Goal: Check status

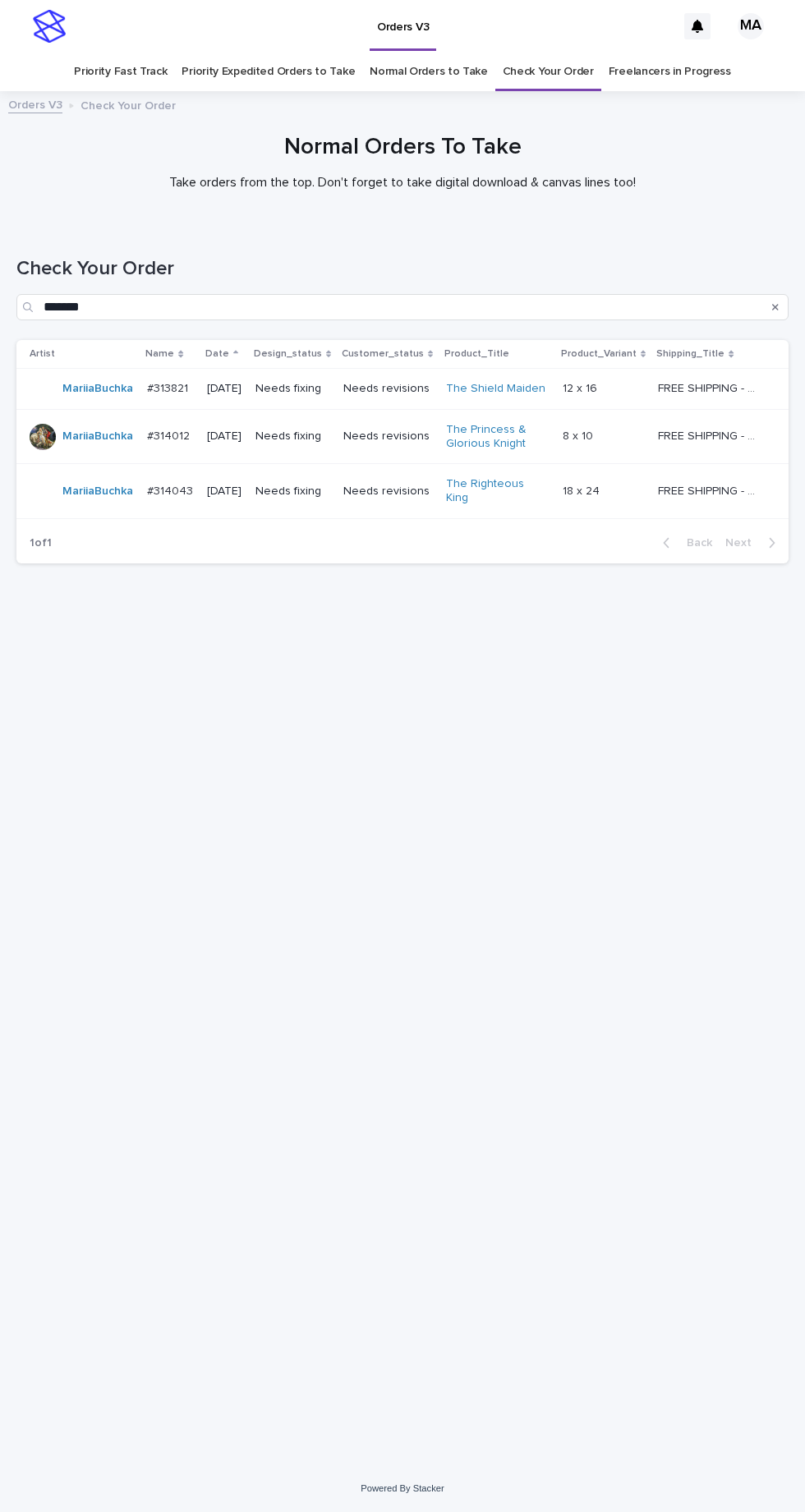
scroll to position [52, 0]
click at [406, 430] on p "Needs revisions" at bounding box center [387, 436] width 89 height 14
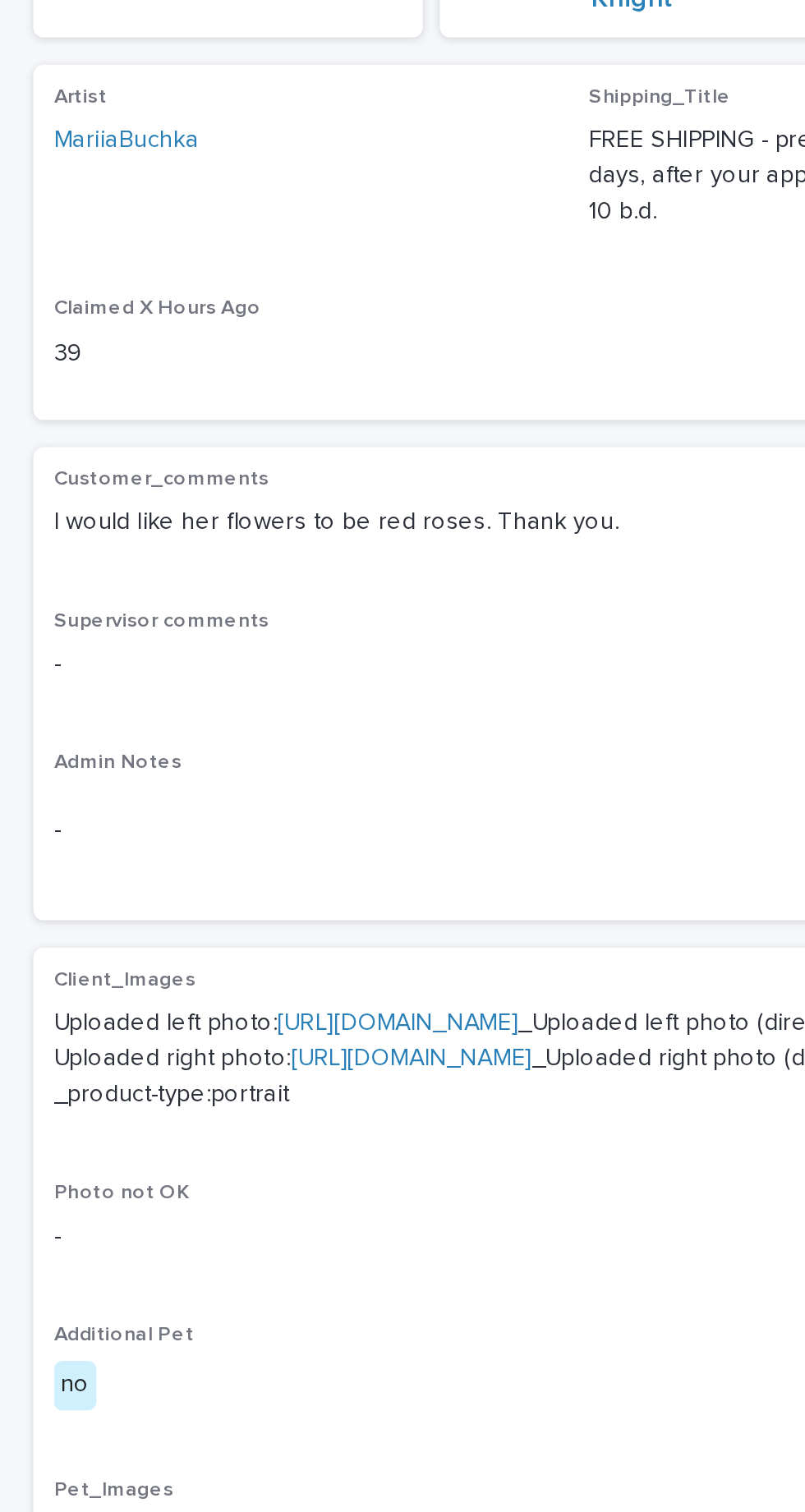
scroll to position [4, 0]
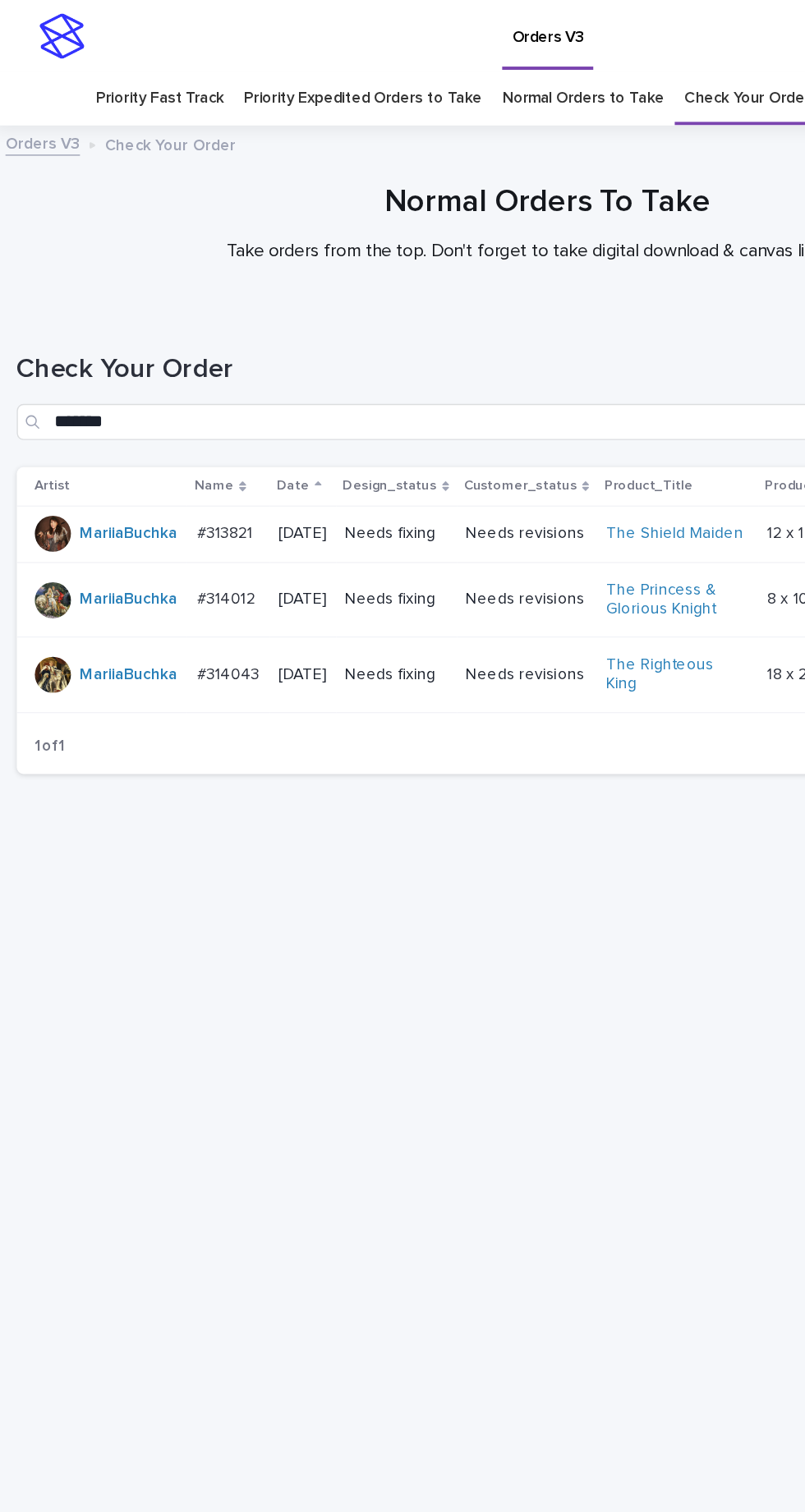
click at [311, 485] on p "Needs fixing" at bounding box center [293, 491] width 75 height 14
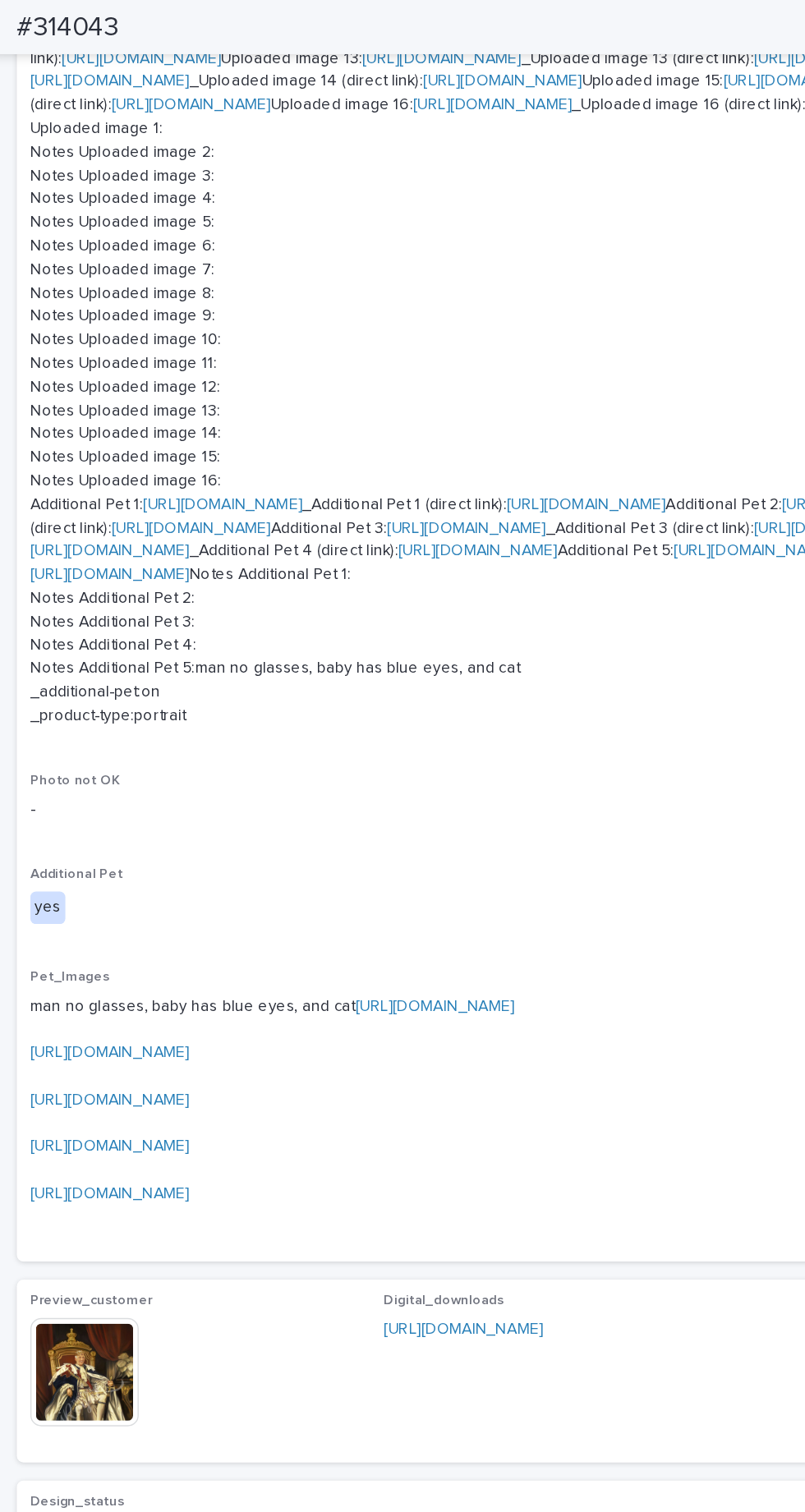
scroll to position [3049, 0]
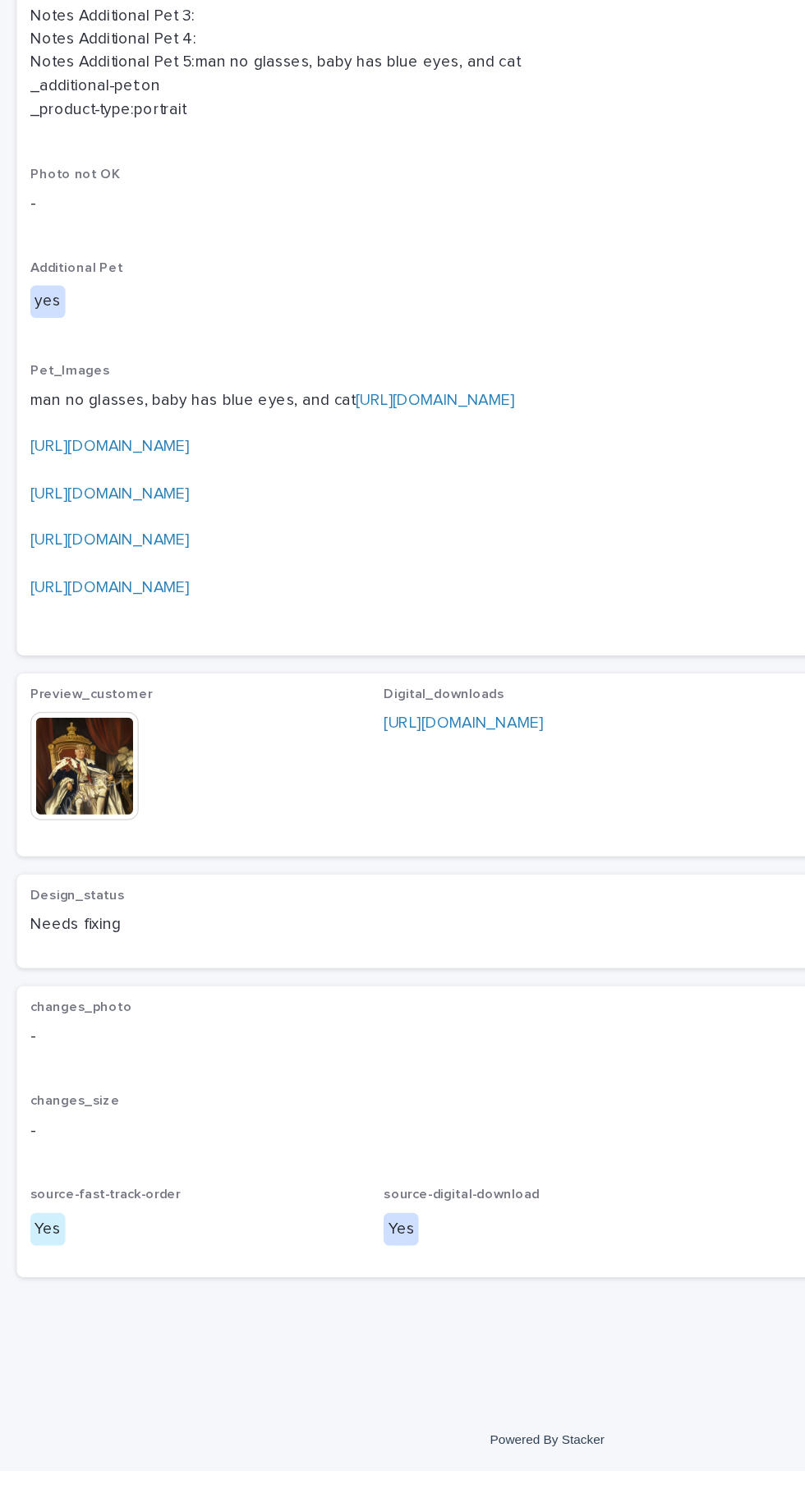
click at [89, 1038] on img at bounding box center [66, 999] width 79 height 79
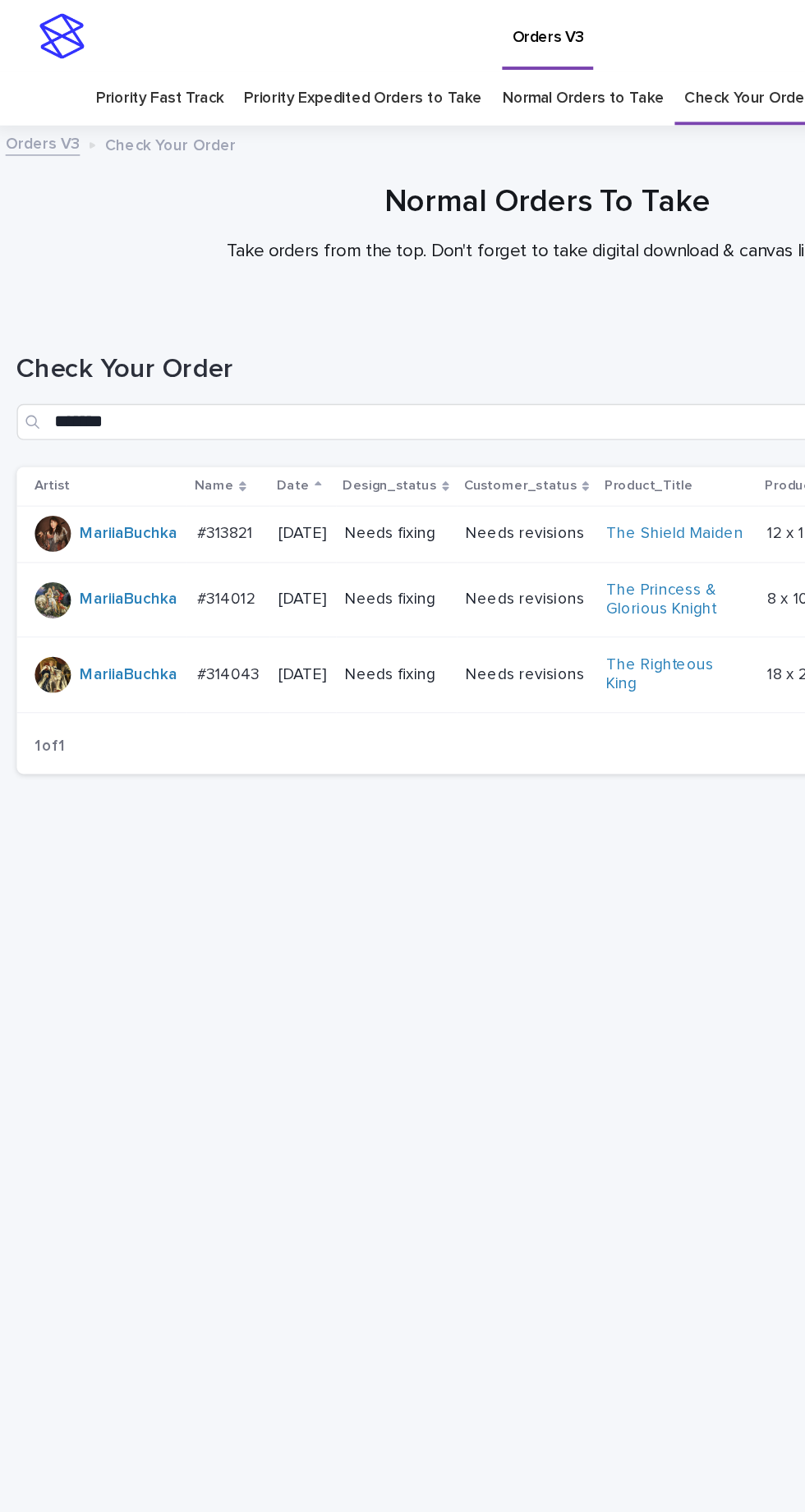
click at [421, 382] on p "Needs revisions" at bounding box center [387, 389] width 89 height 14
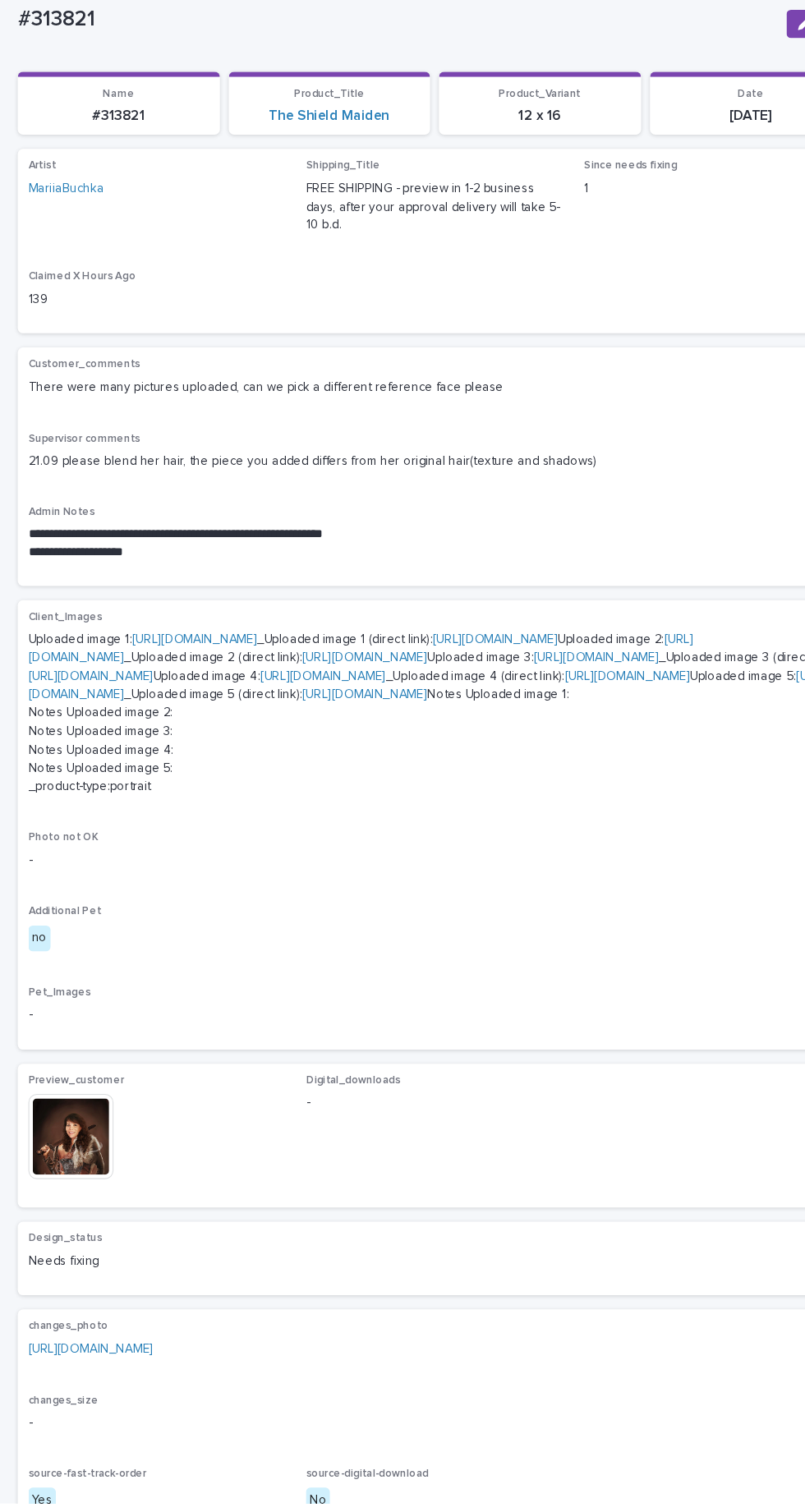
scroll to position [495, 0]
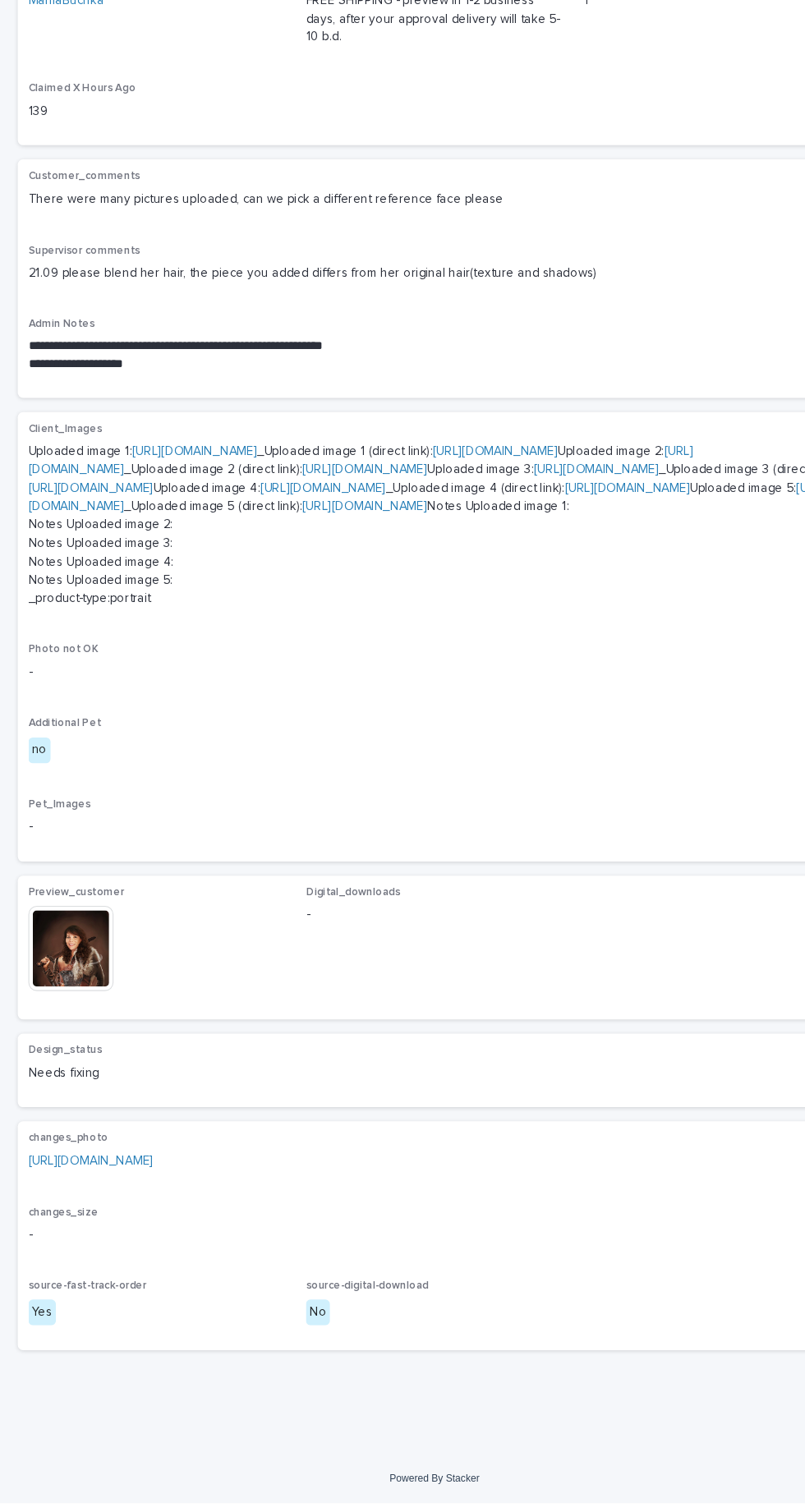
click at [97, 1037] on img at bounding box center [66, 998] width 79 height 79
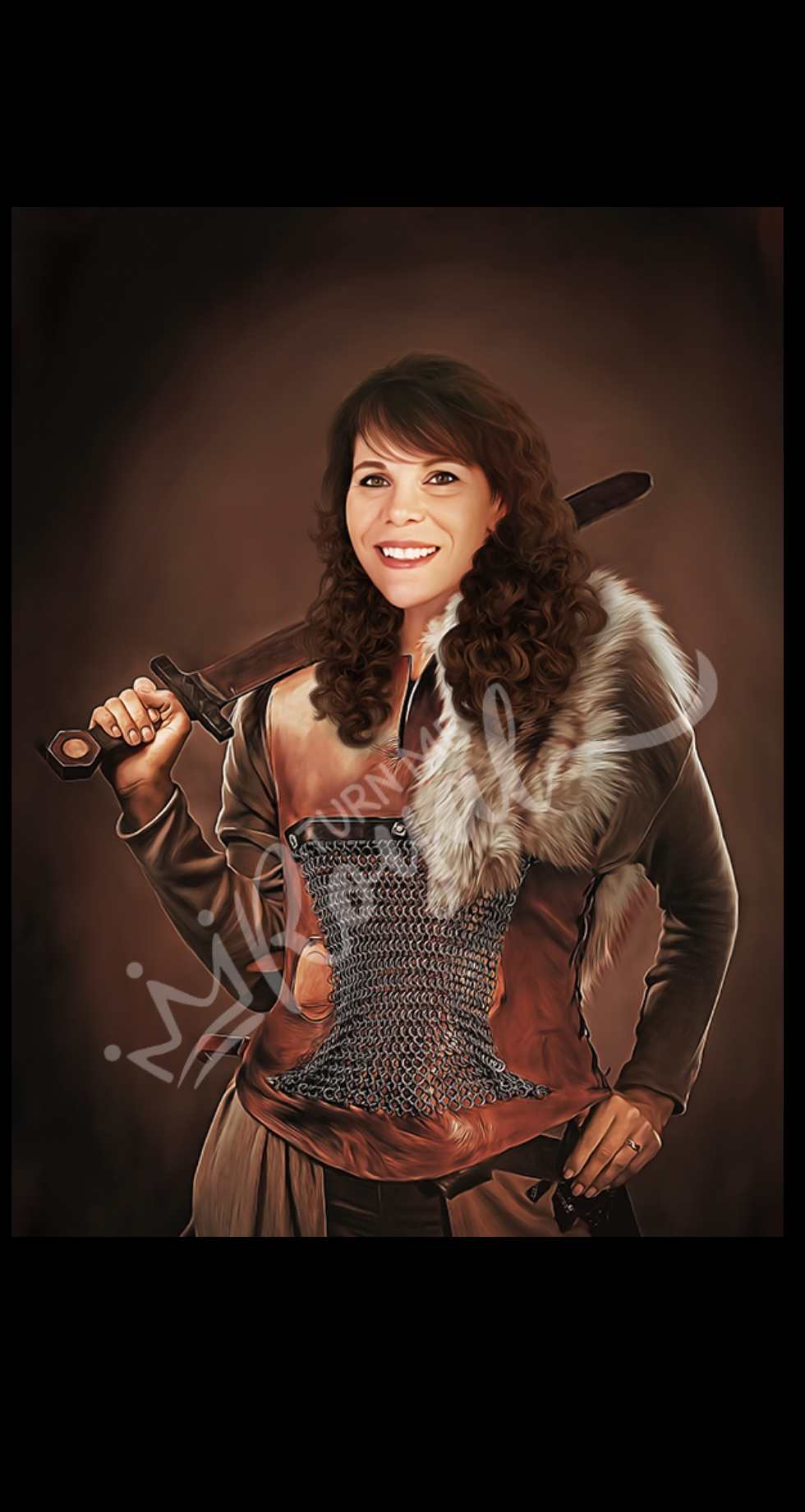
scroll to position [0, 0]
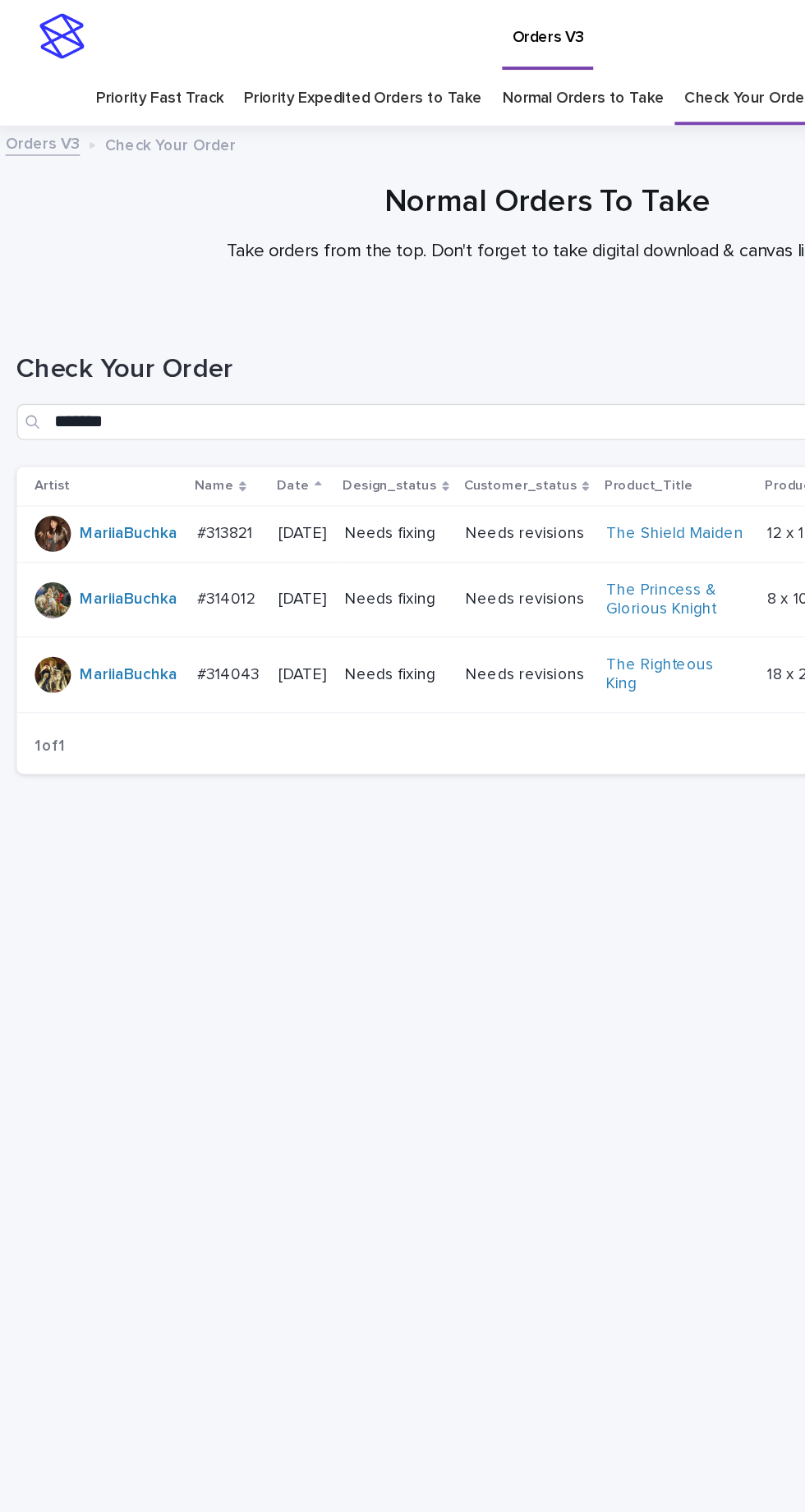
click at [398, 382] on p "Needs revisions" at bounding box center [387, 389] width 89 height 14
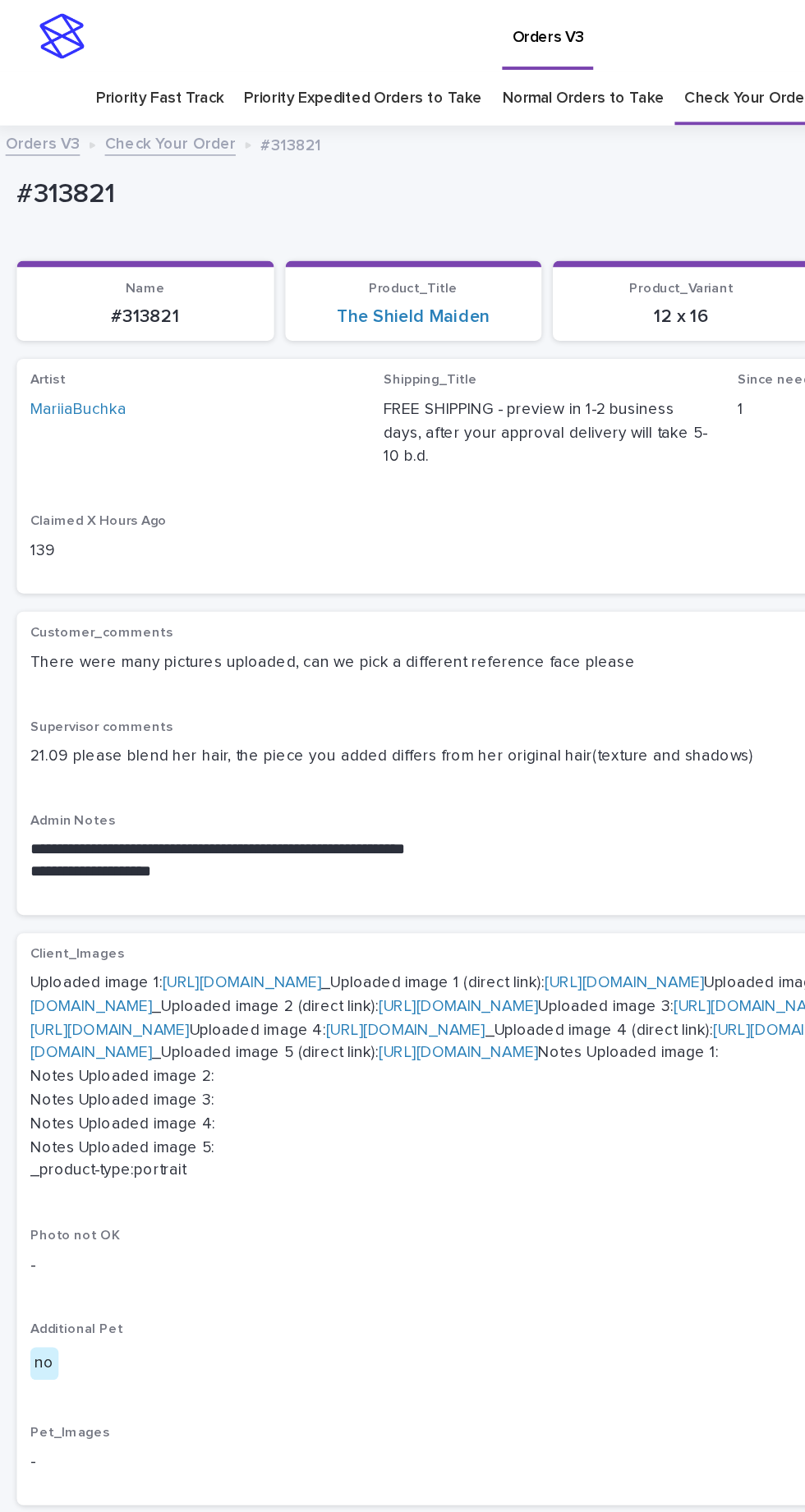
scroll to position [52, 0]
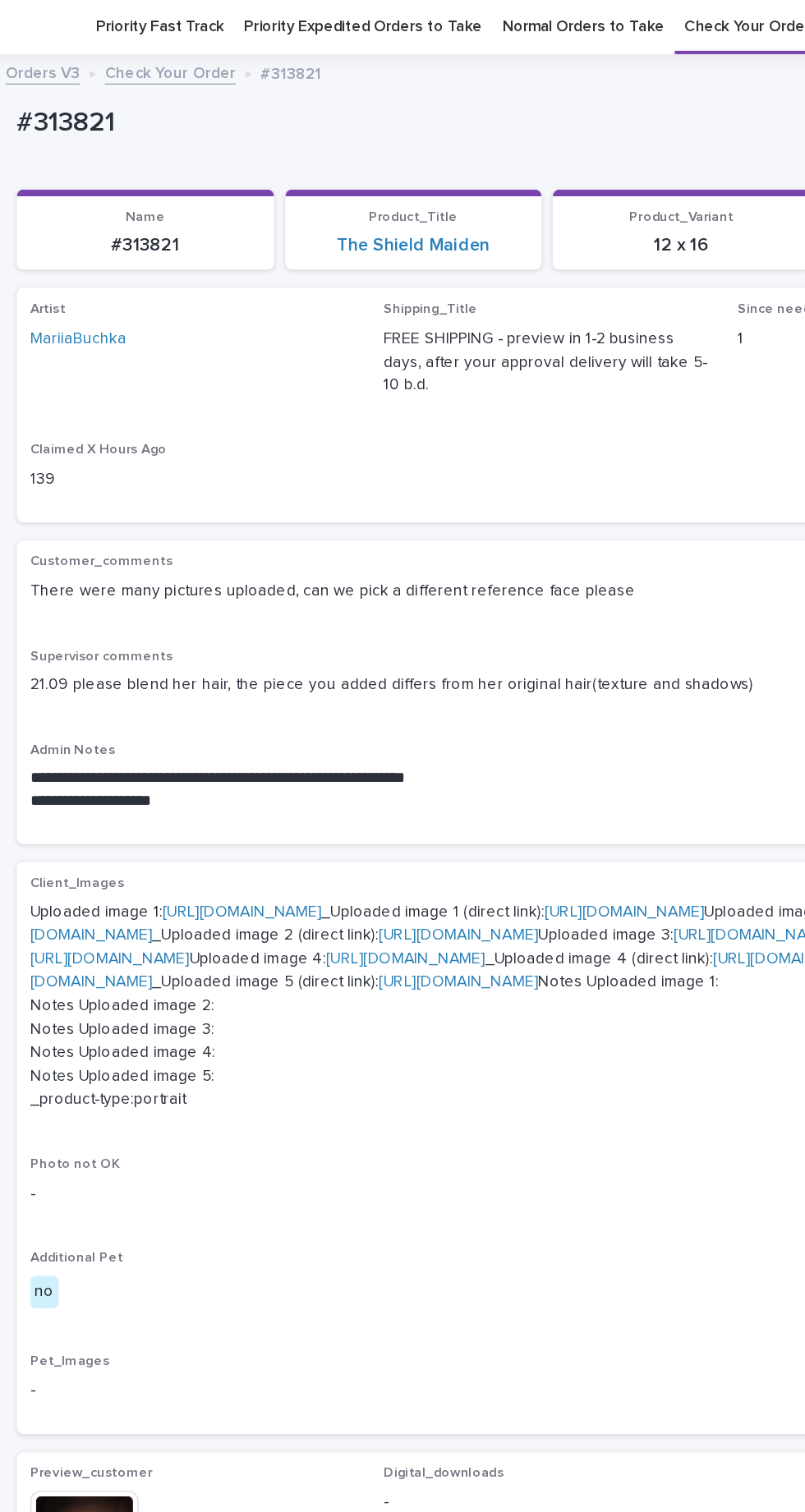
click at [211, 664] on link "[URL][DOMAIN_NAME]" at bounding box center [180, 663] width 116 height 12
click at [205, 687] on link "[URL][DOMAIN_NAME]" at bounding box center [334, 671] width 616 height 28
click at [495, 687] on link "[URL][DOMAIN_NAME]" at bounding box center [553, 681] width 116 height 12
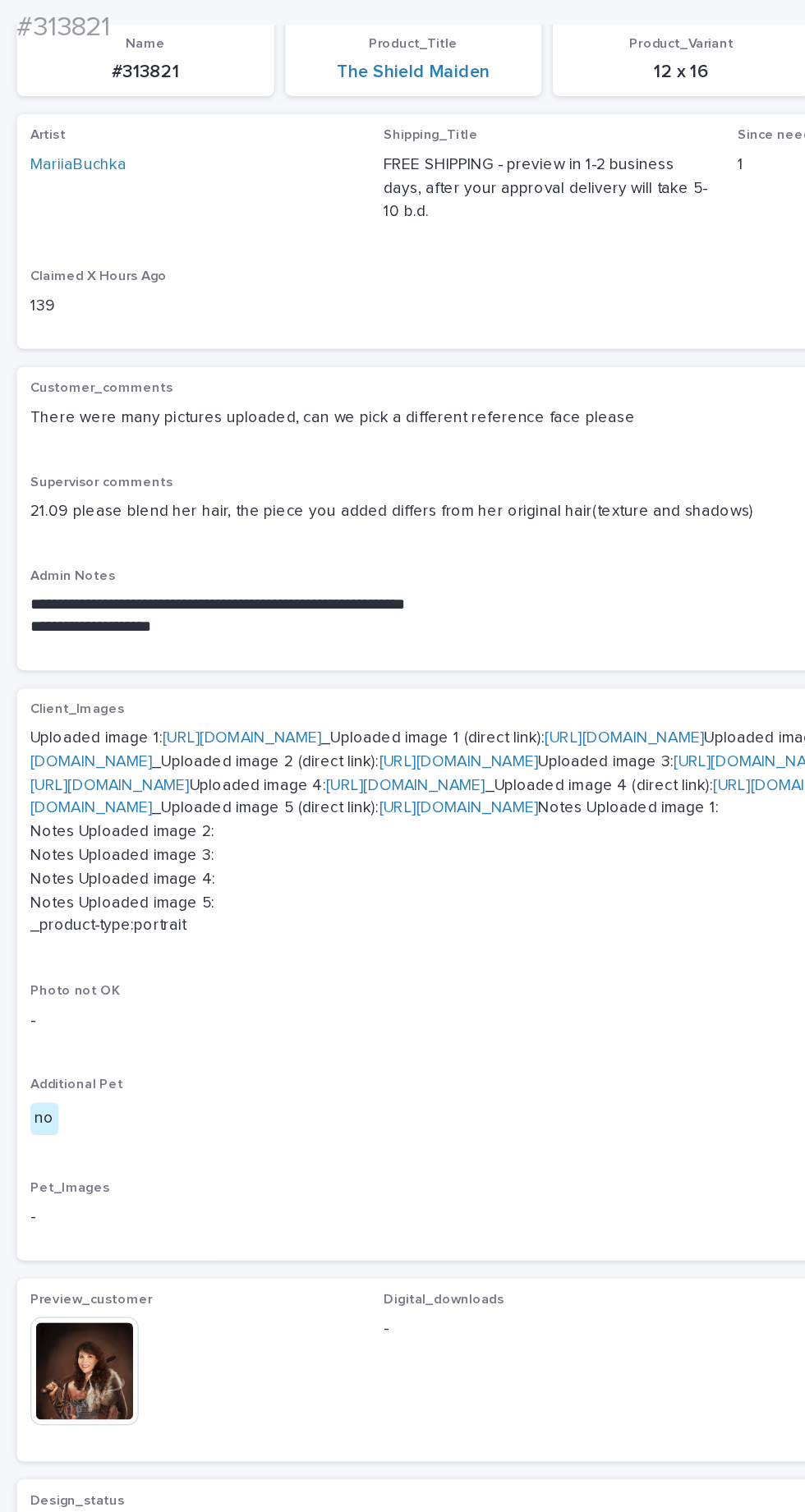
scroll to position [495, 0]
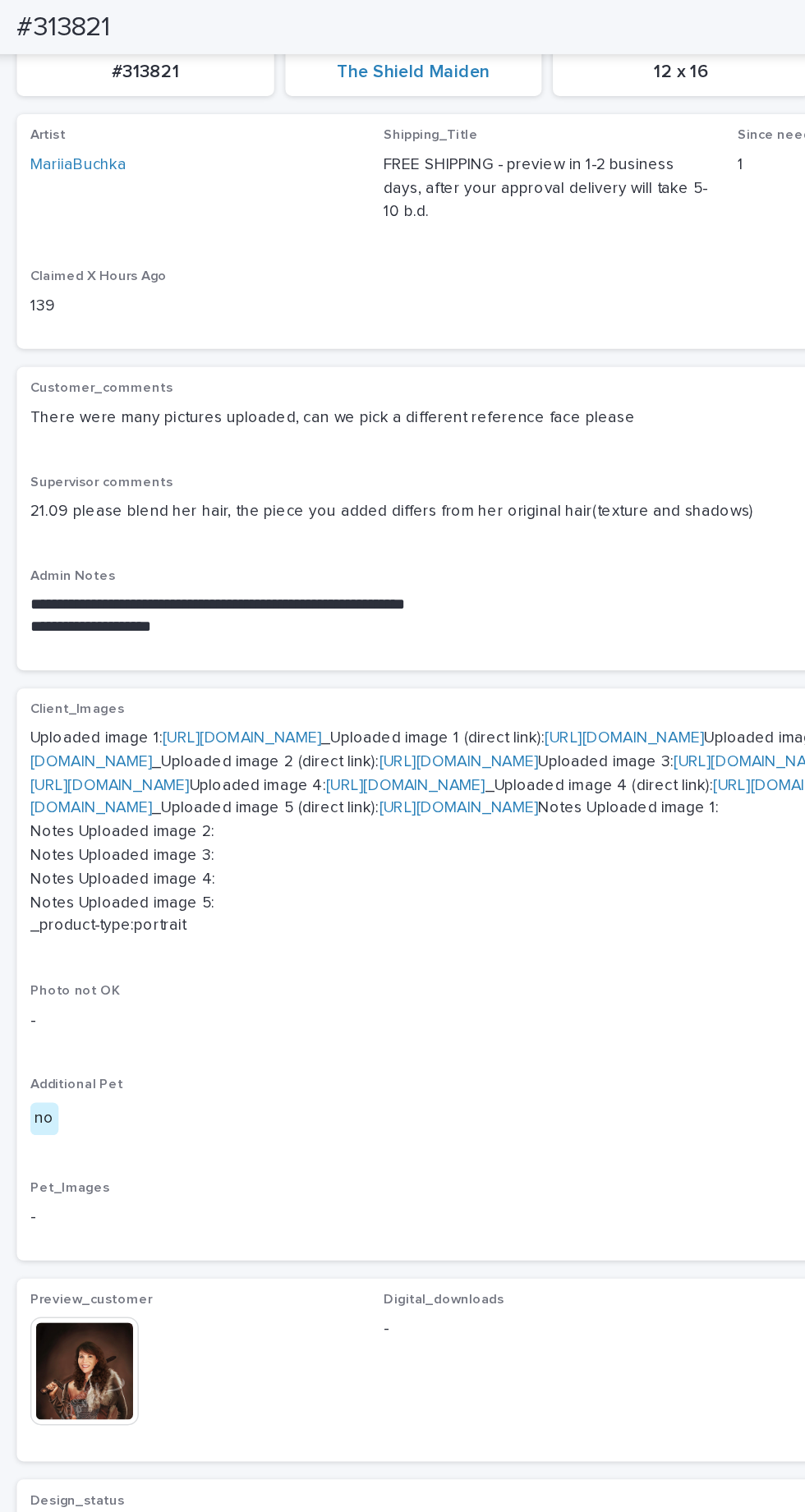
click at [242, 566] on link "[URL][DOMAIN_NAME]" at bounding box center [299, 572] width 116 height 12
click at [201, 595] on link "[URL][DOMAIN_NAME]" at bounding box center [395, 580] width 738 height 28
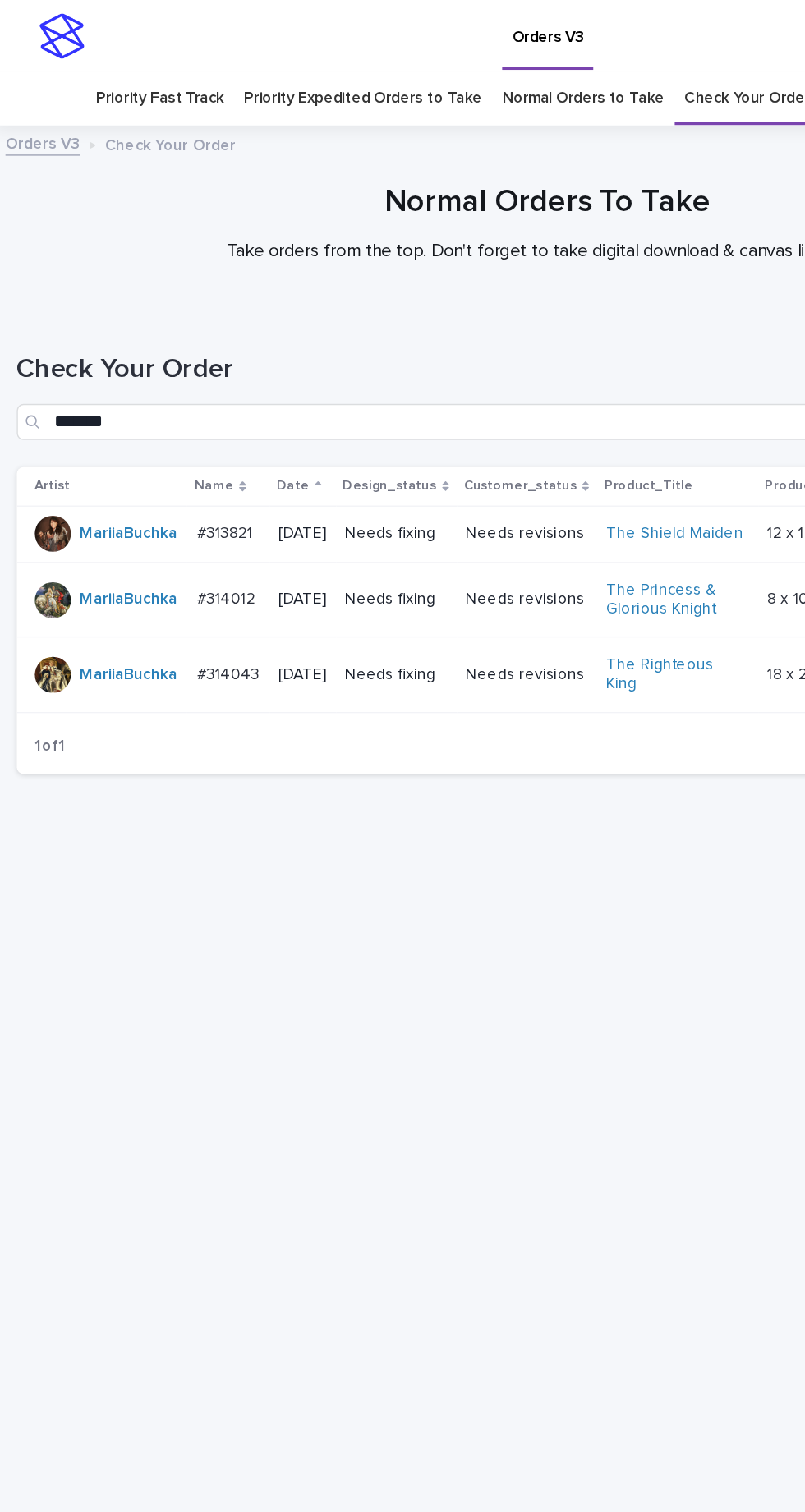
scroll to position [52, 0]
click at [545, 52] on link "Check Your Order" at bounding box center [549, 71] width 91 height 38
